Goal: Browse casually

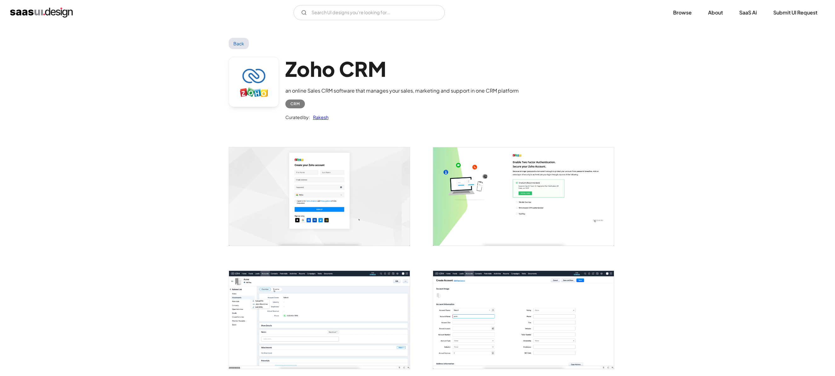
click at [679, 14] on link "Browse" at bounding box center [682, 13] width 34 height 14
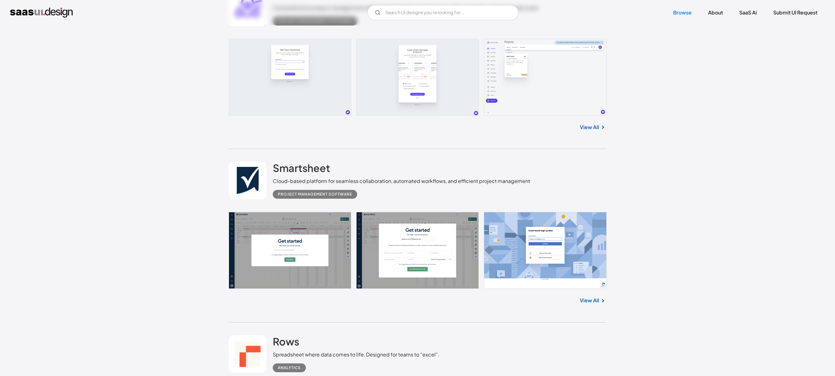
scroll to position [410, 0]
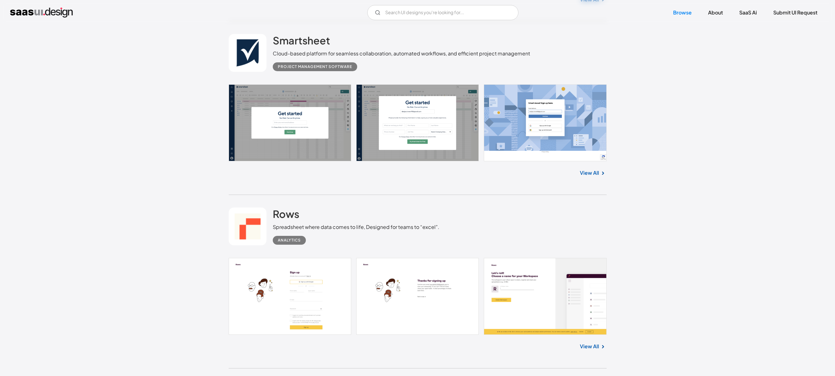
click at [295, 124] on link at bounding box center [418, 122] width 378 height 77
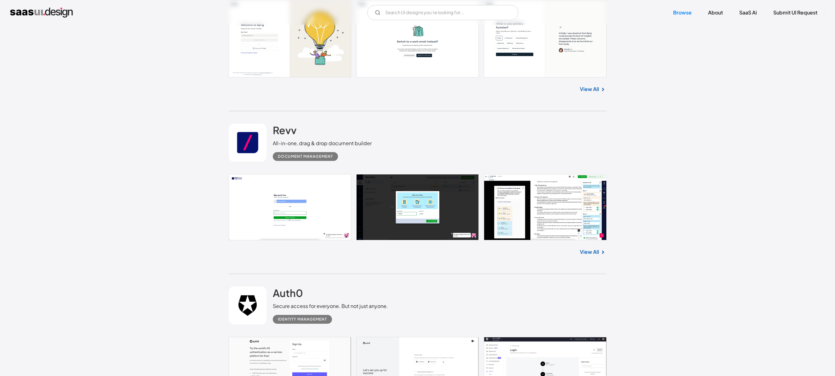
scroll to position [5669, 0]
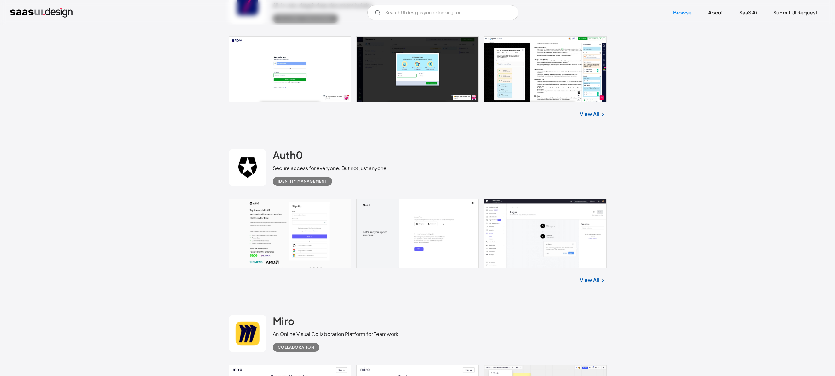
click at [537, 223] on link at bounding box center [418, 233] width 378 height 69
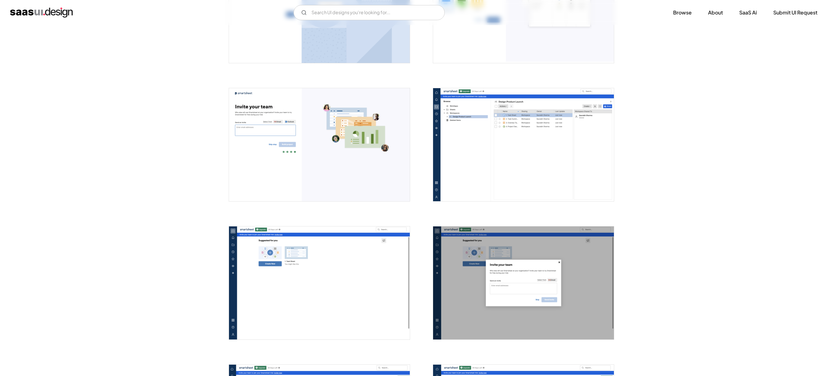
scroll to position [861, 0]
